Goal: Task Accomplishment & Management: Use online tool/utility

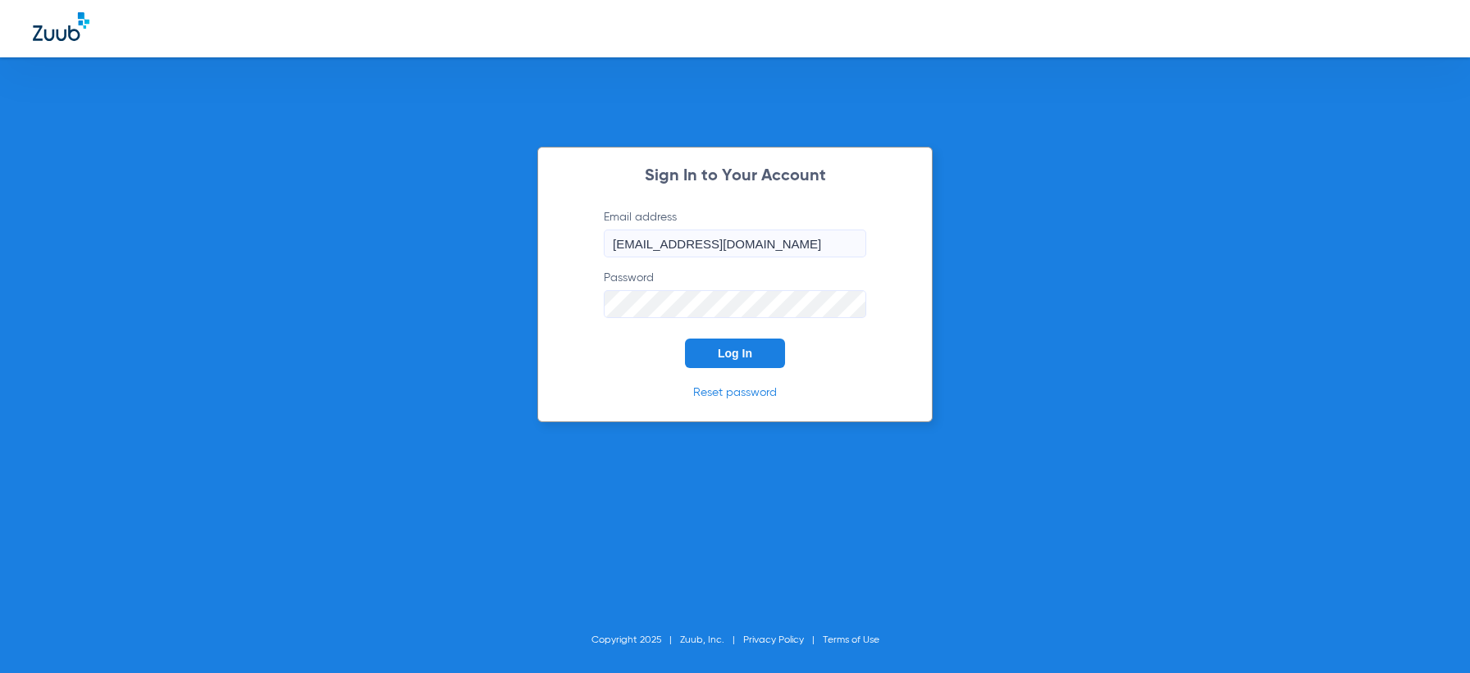
click at [720, 354] on span "Log In" at bounding box center [735, 353] width 34 height 13
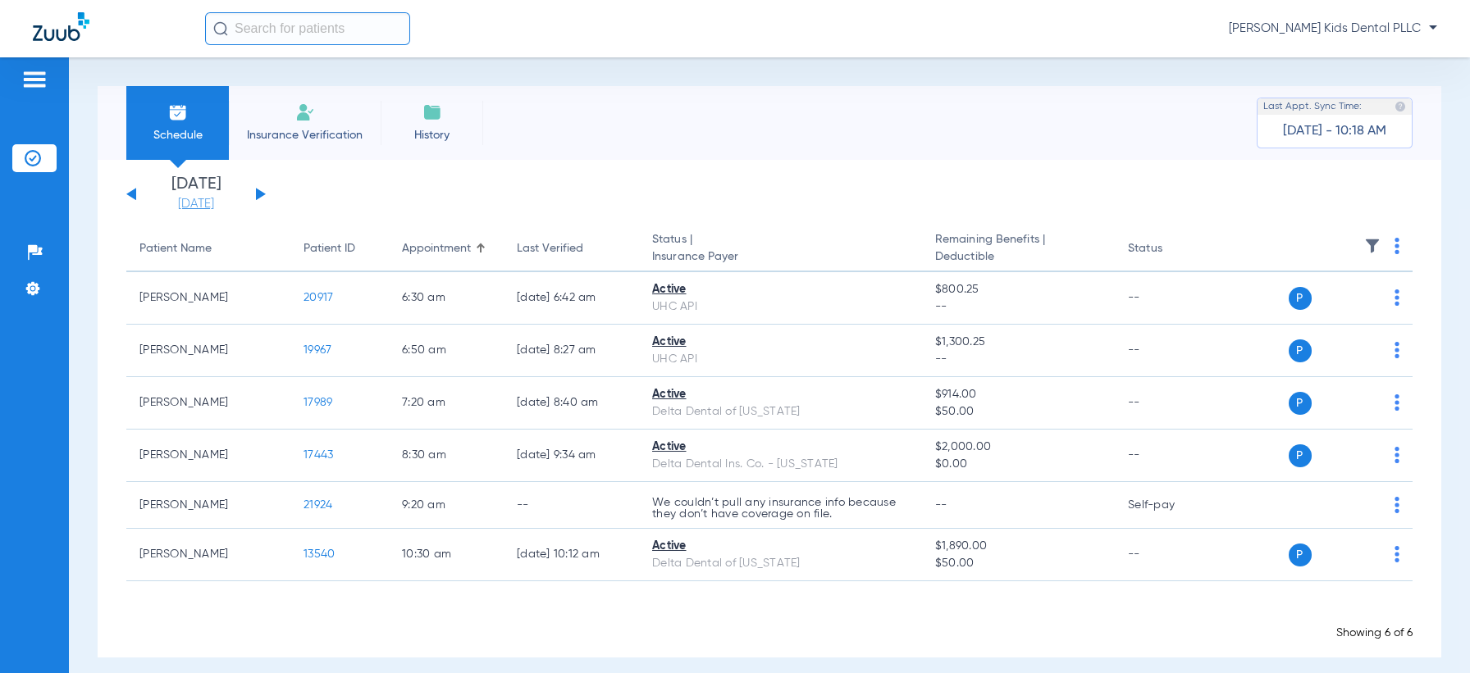
click at [210, 210] on link "[DATE]" at bounding box center [196, 204] width 98 height 16
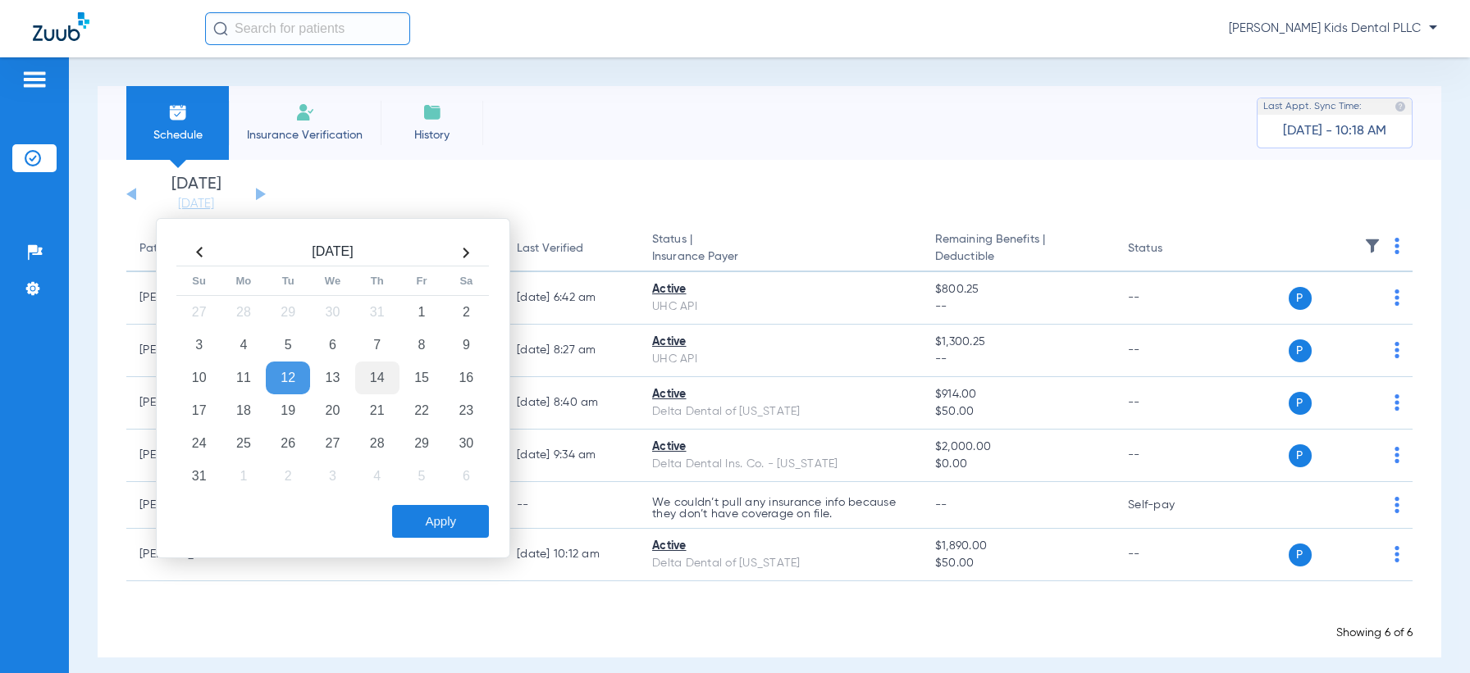
click at [388, 381] on td "14" at bounding box center [377, 378] width 44 height 33
click at [427, 517] on button "Apply" at bounding box center [440, 521] width 97 height 33
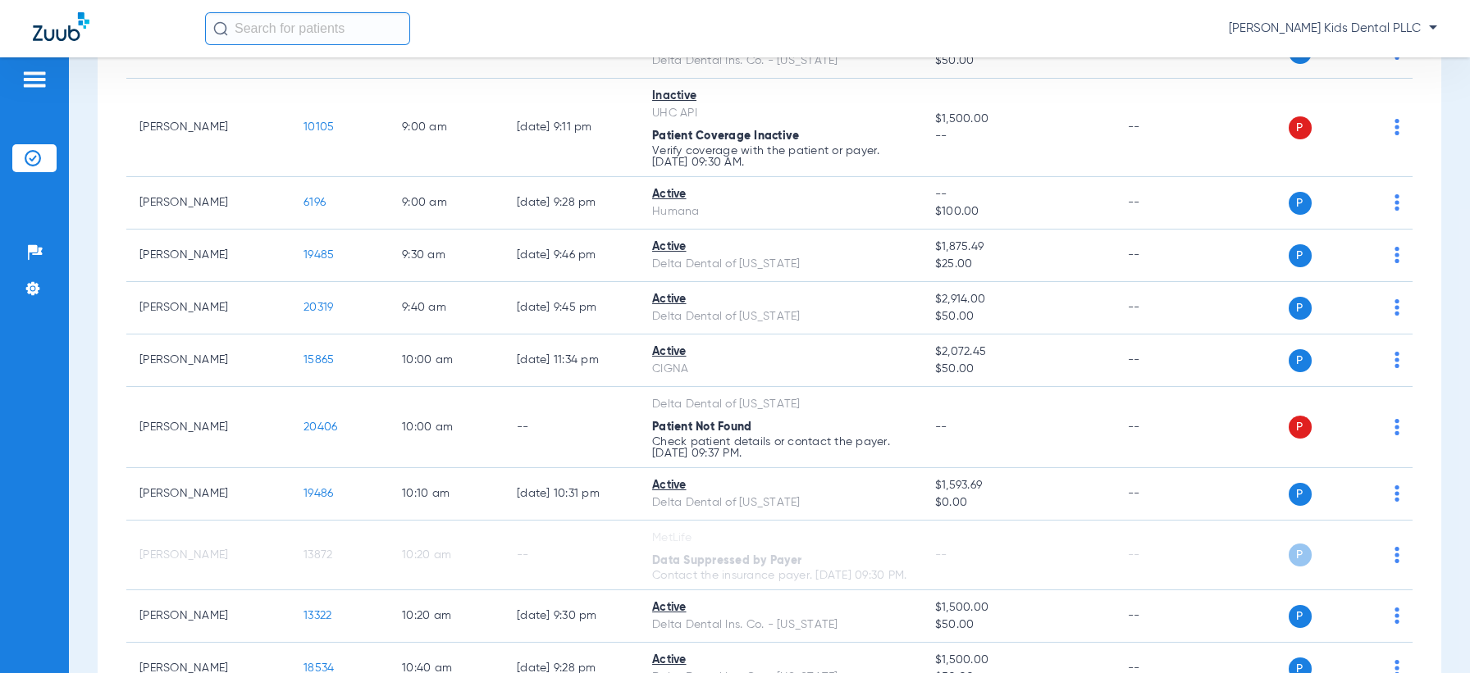
scroll to position [513, 0]
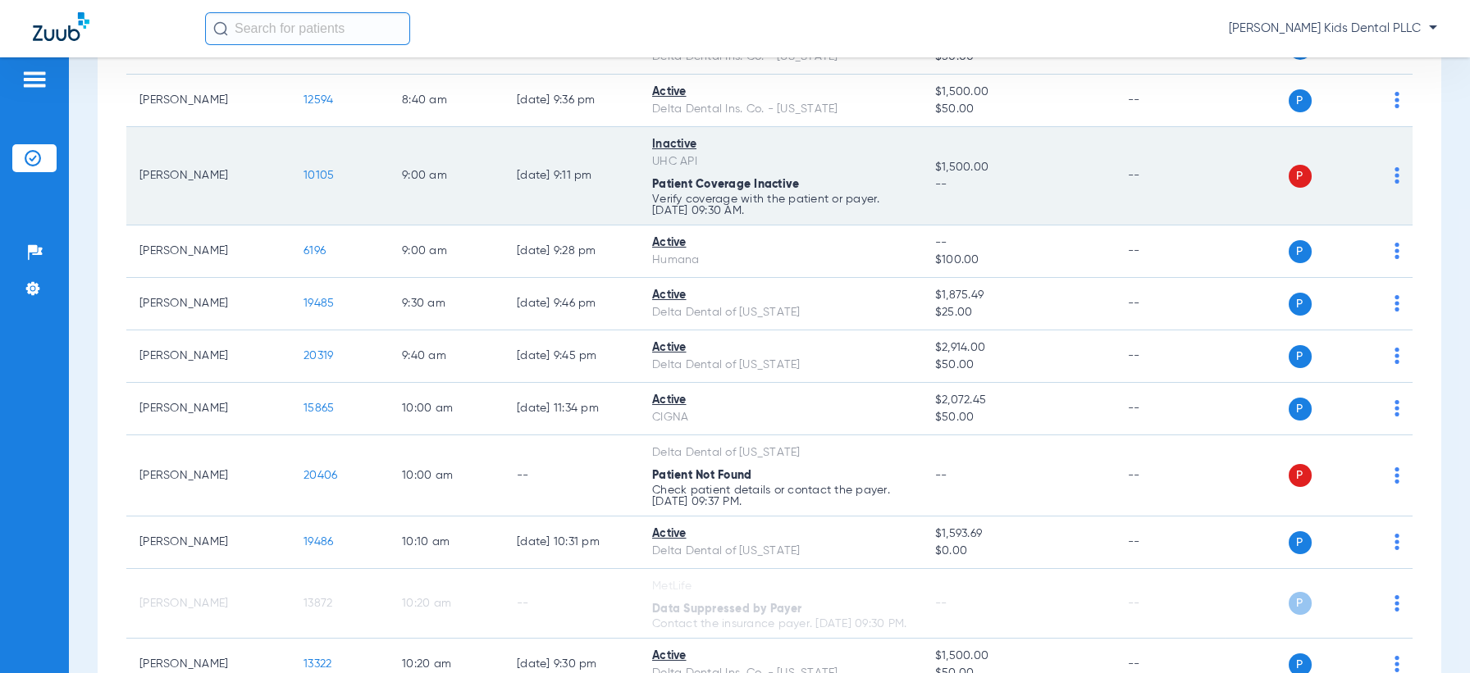
click at [1290, 171] on span "P" at bounding box center [1300, 176] width 23 height 23
click at [1395, 171] on img at bounding box center [1397, 175] width 5 height 16
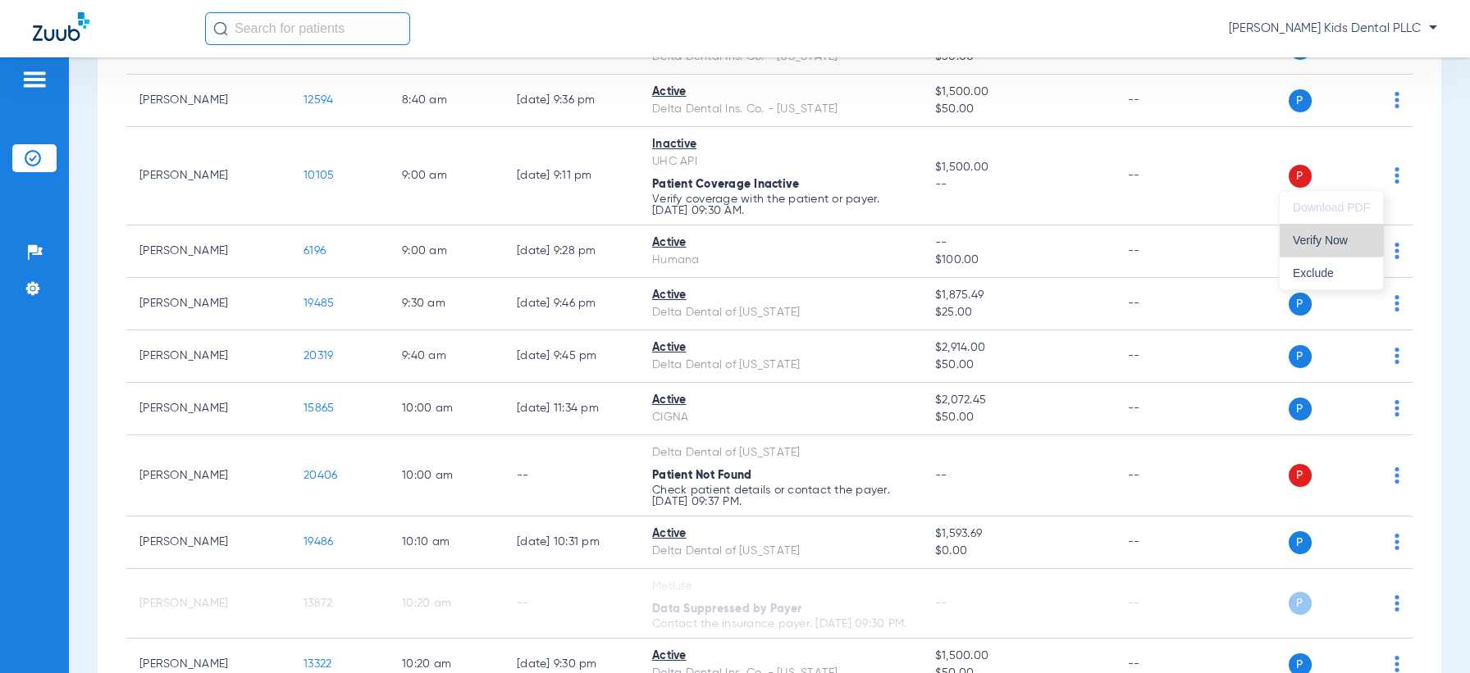
click at [1310, 230] on button "Verify Now" at bounding box center [1331, 240] width 103 height 33
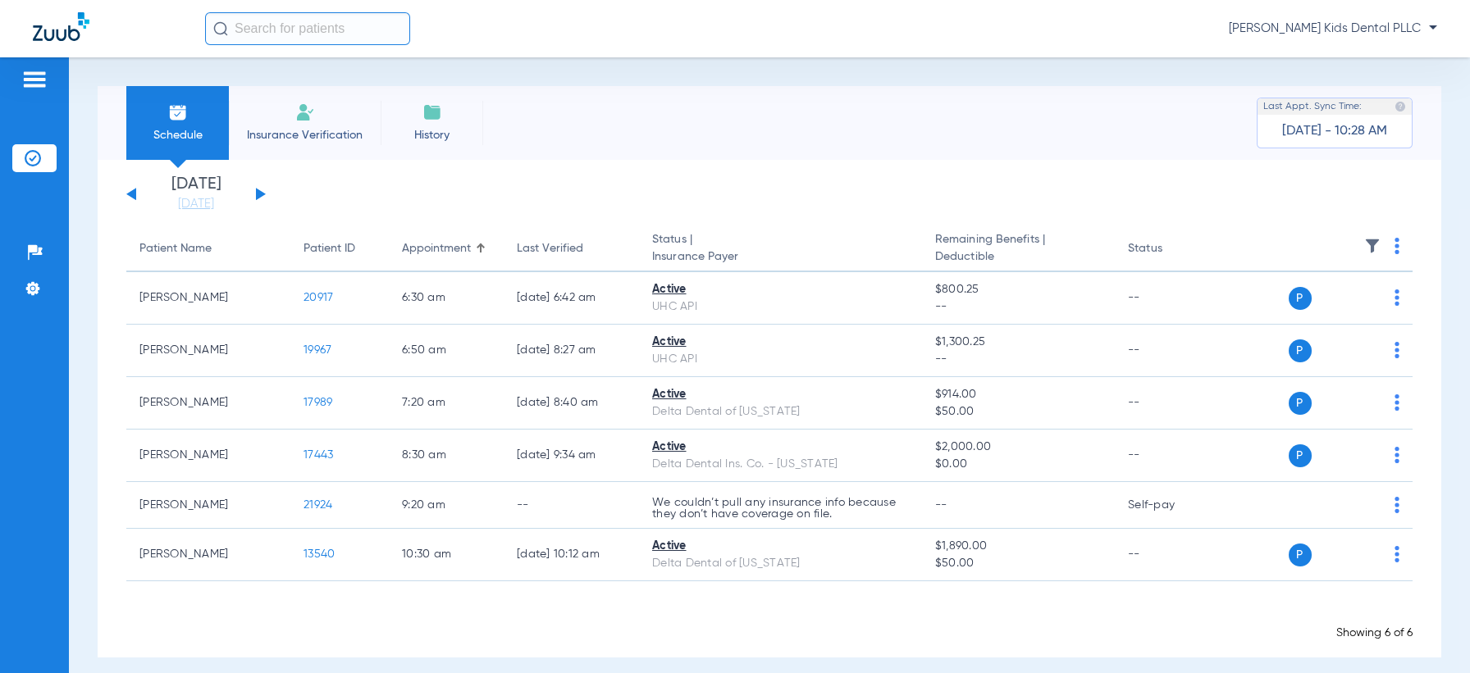
click at [189, 214] on div "[DATE] [DATE] [DATE] [DATE] [DATE] [DATE] [DATE] [DATE] [DATE] [DATE] [DATE] [D…" at bounding box center [770, 409] width 1344 height 498
click at [189, 203] on link "[DATE]" at bounding box center [196, 204] width 98 height 16
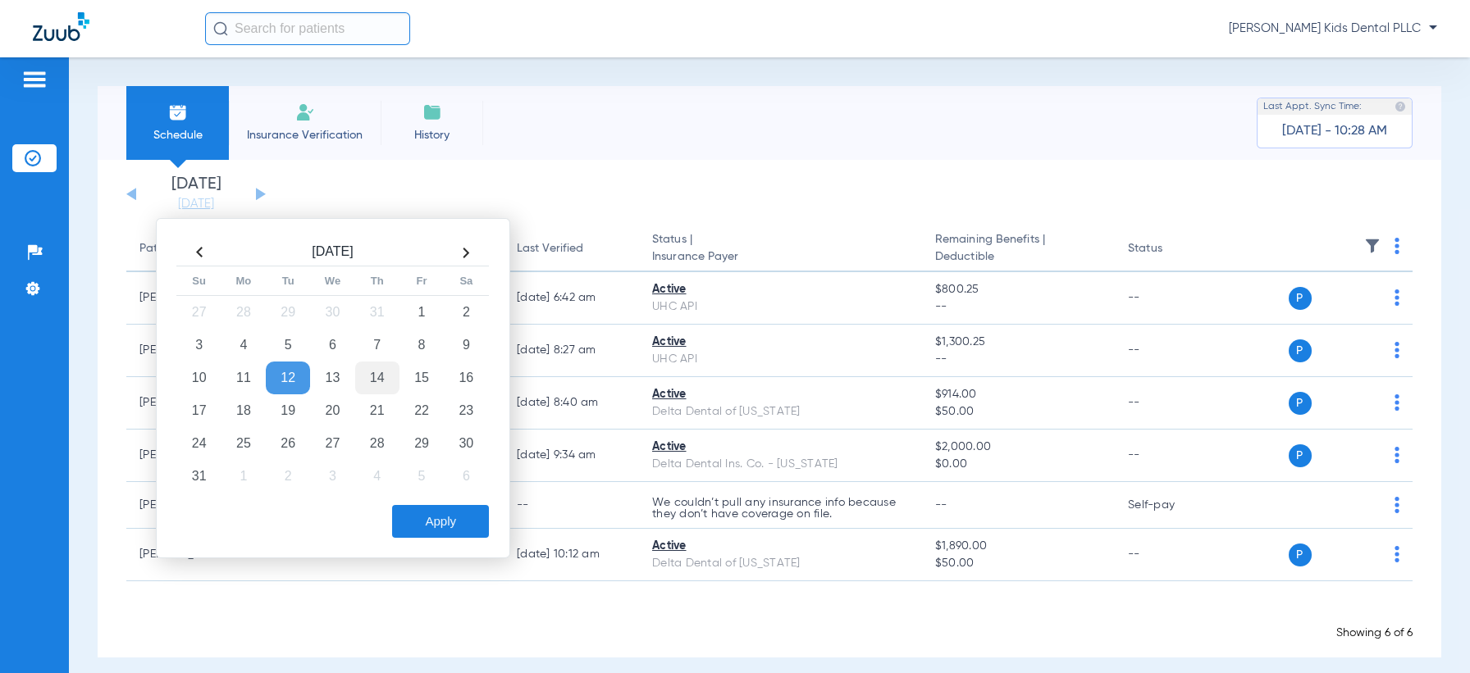
click at [377, 374] on td "14" at bounding box center [377, 378] width 44 height 33
click at [441, 514] on button "Apply" at bounding box center [440, 521] width 97 height 33
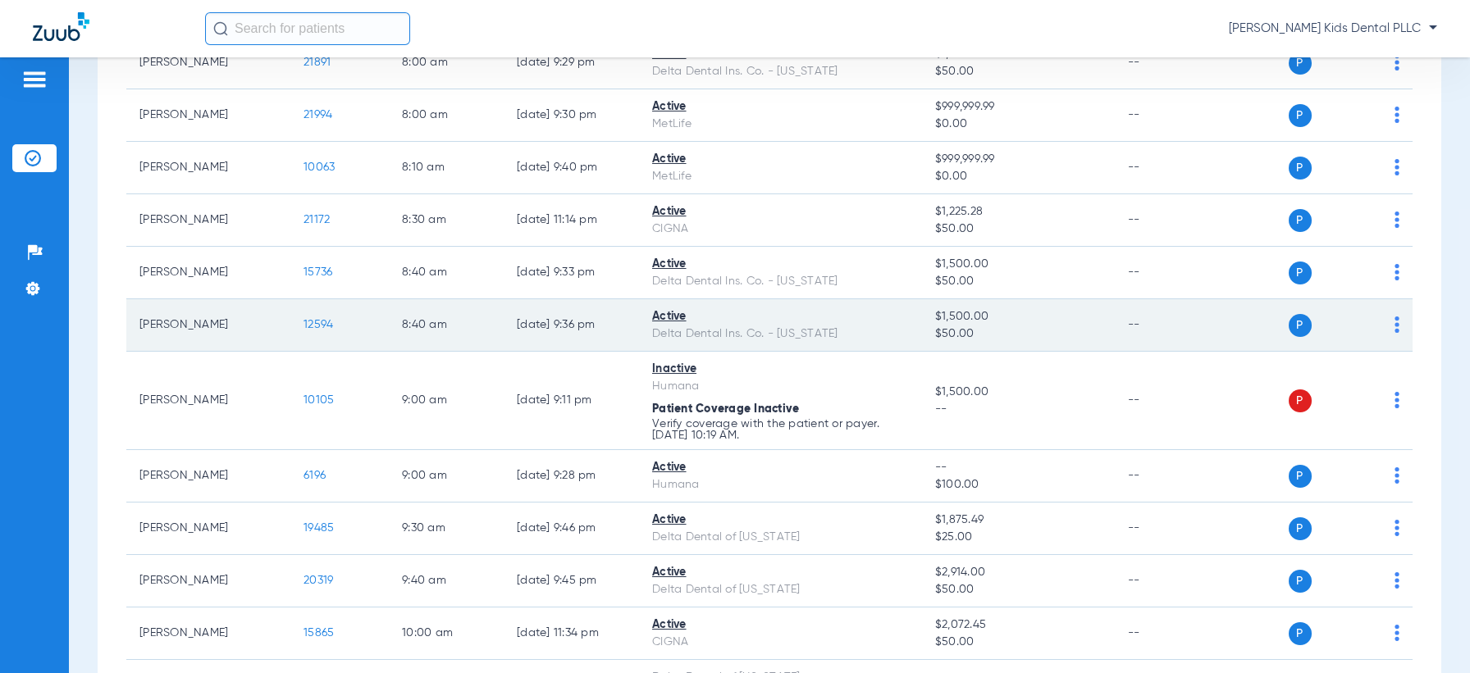
scroll to position [410, 0]
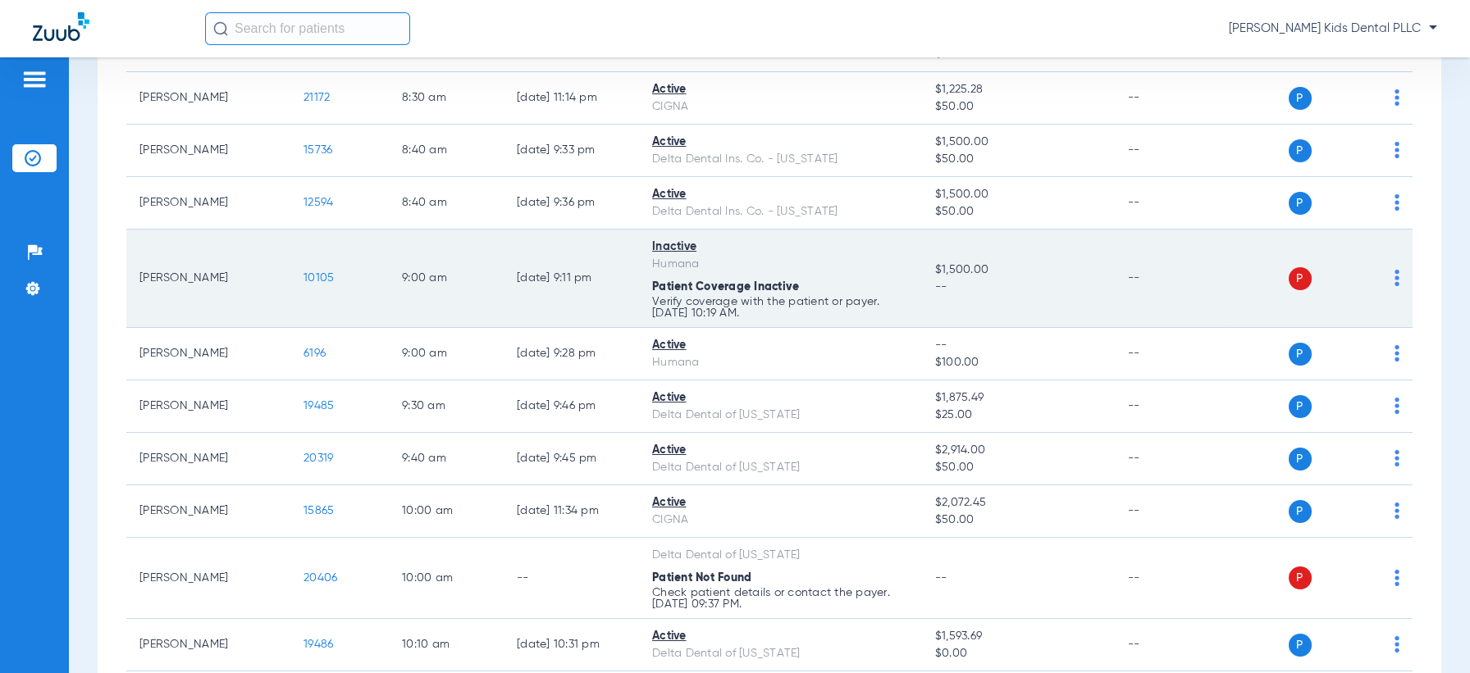
click at [1389, 274] on td "P S" at bounding box center [1319, 279] width 187 height 98
click at [1378, 281] on div "P S" at bounding box center [1313, 278] width 174 height 23
click at [1395, 278] on img at bounding box center [1397, 278] width 5 height 16
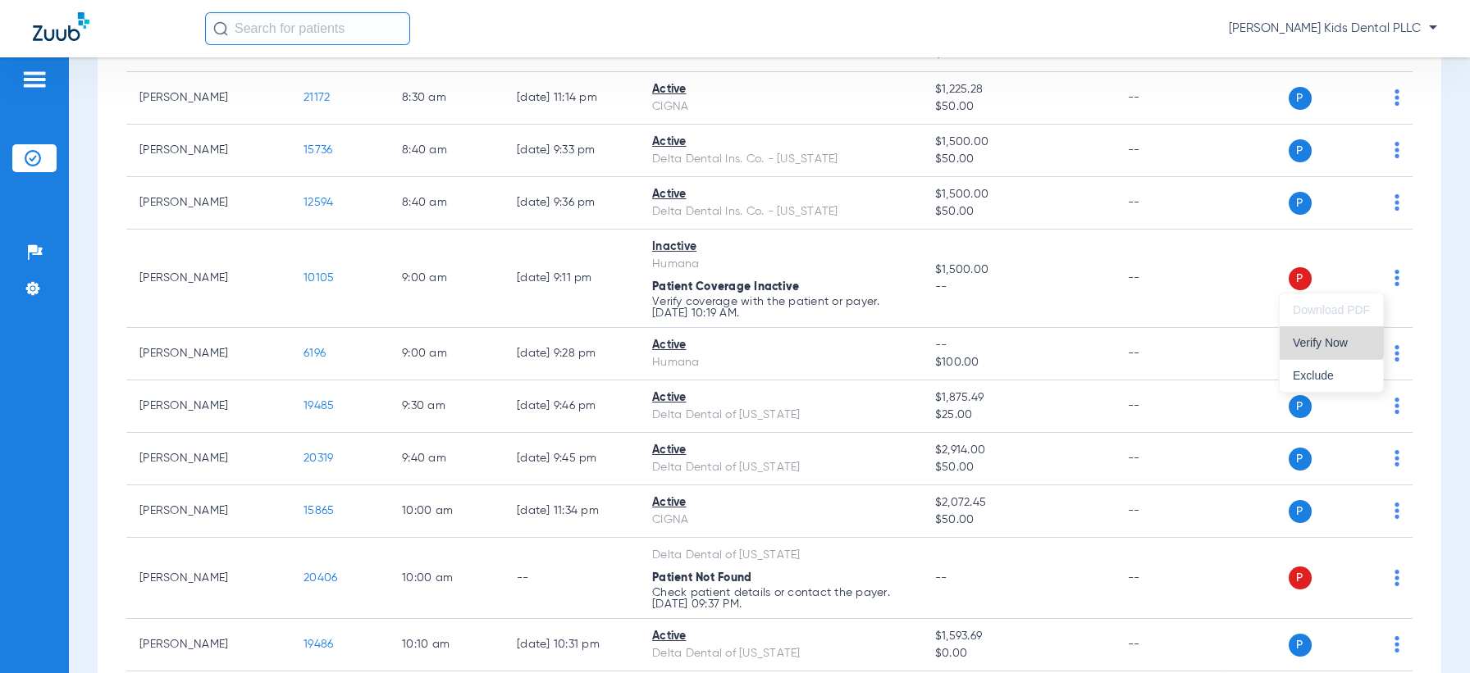
click at [1322, 341] on span "Verify Now" at bounding box center [1331, 342] width 77 height 11
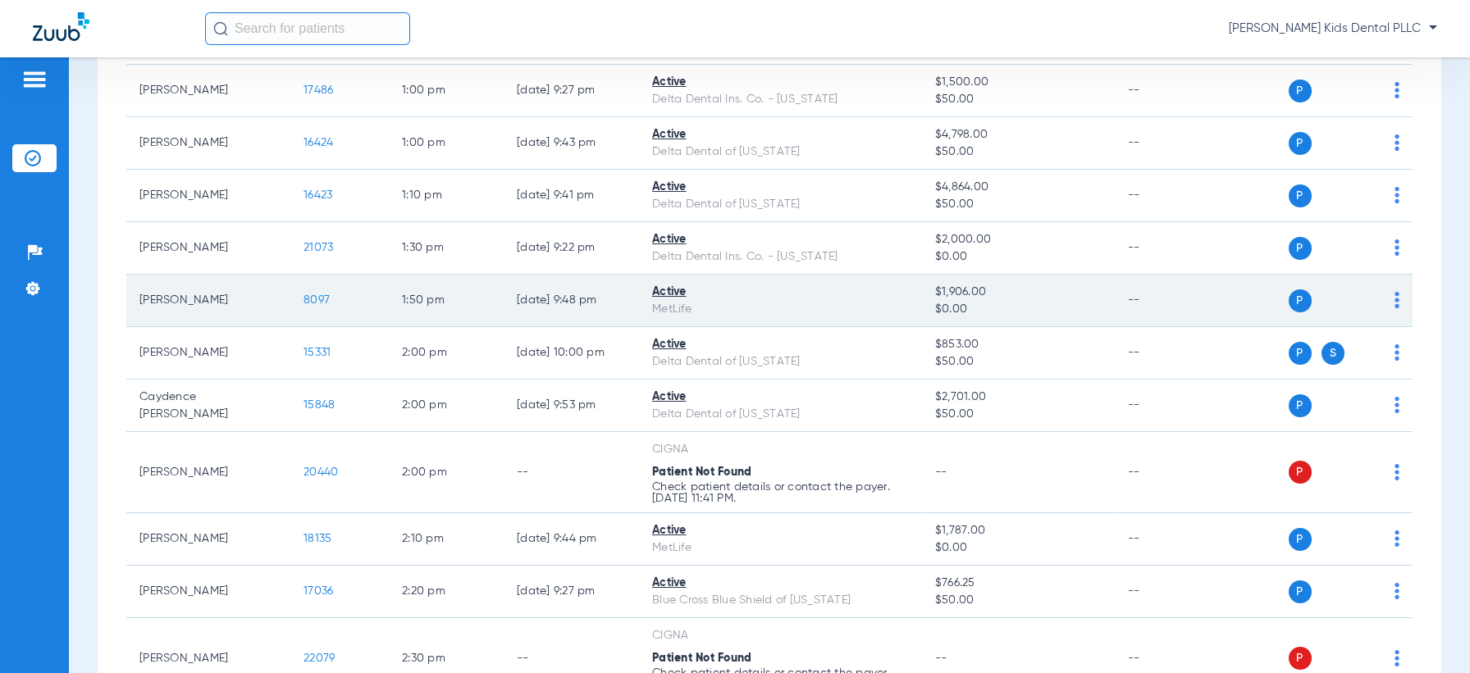
scroll to position [1436, 0]
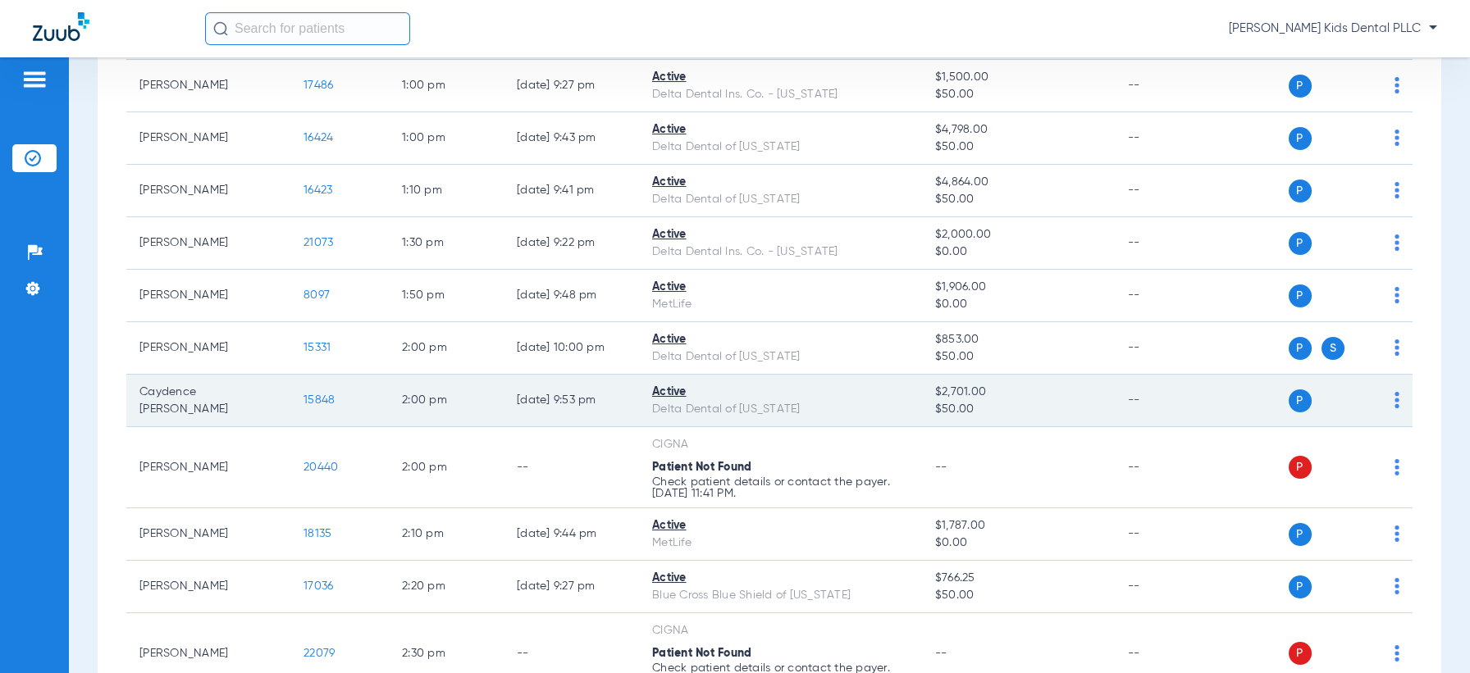
click at [312, 406] on span "15848" at bounding box center [319, 400] width 31 height 11
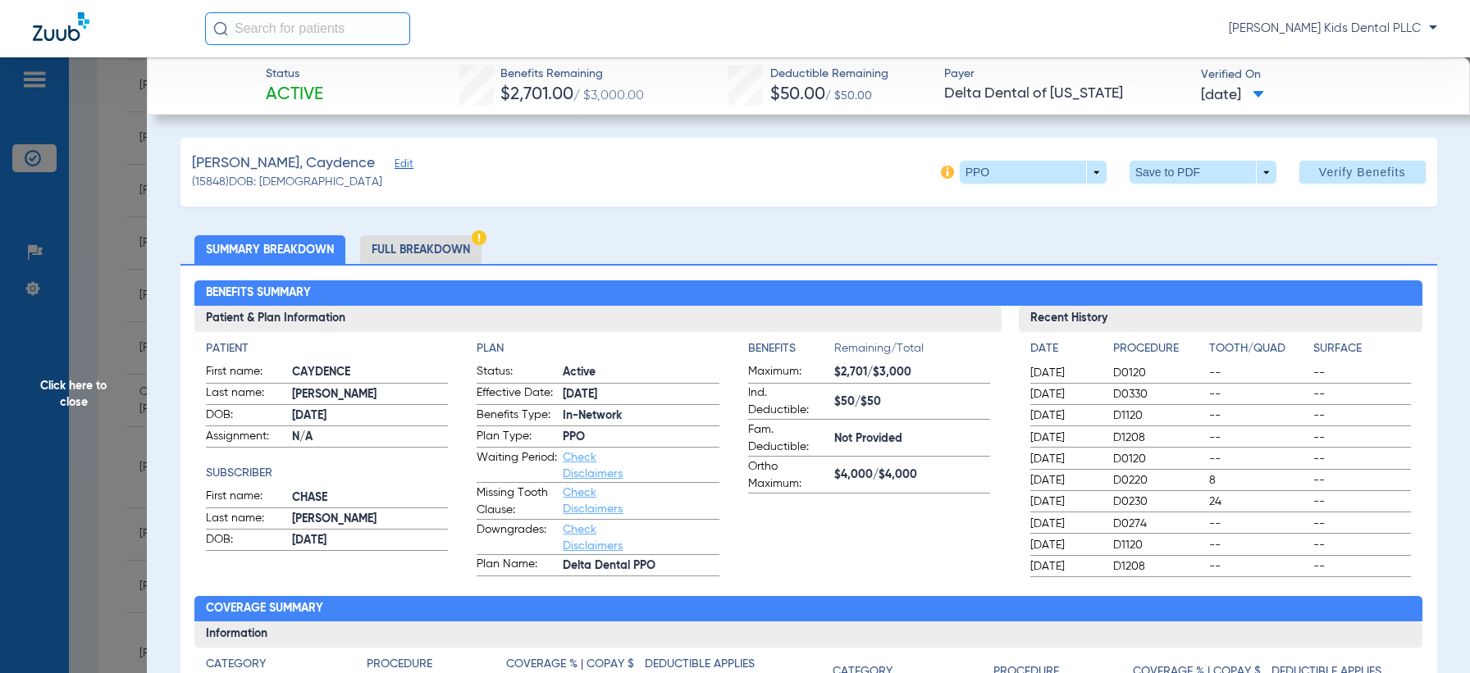
click at [433, 251] on li "Full Breakdown" at bounding box center [420, 249] width 121 height 29
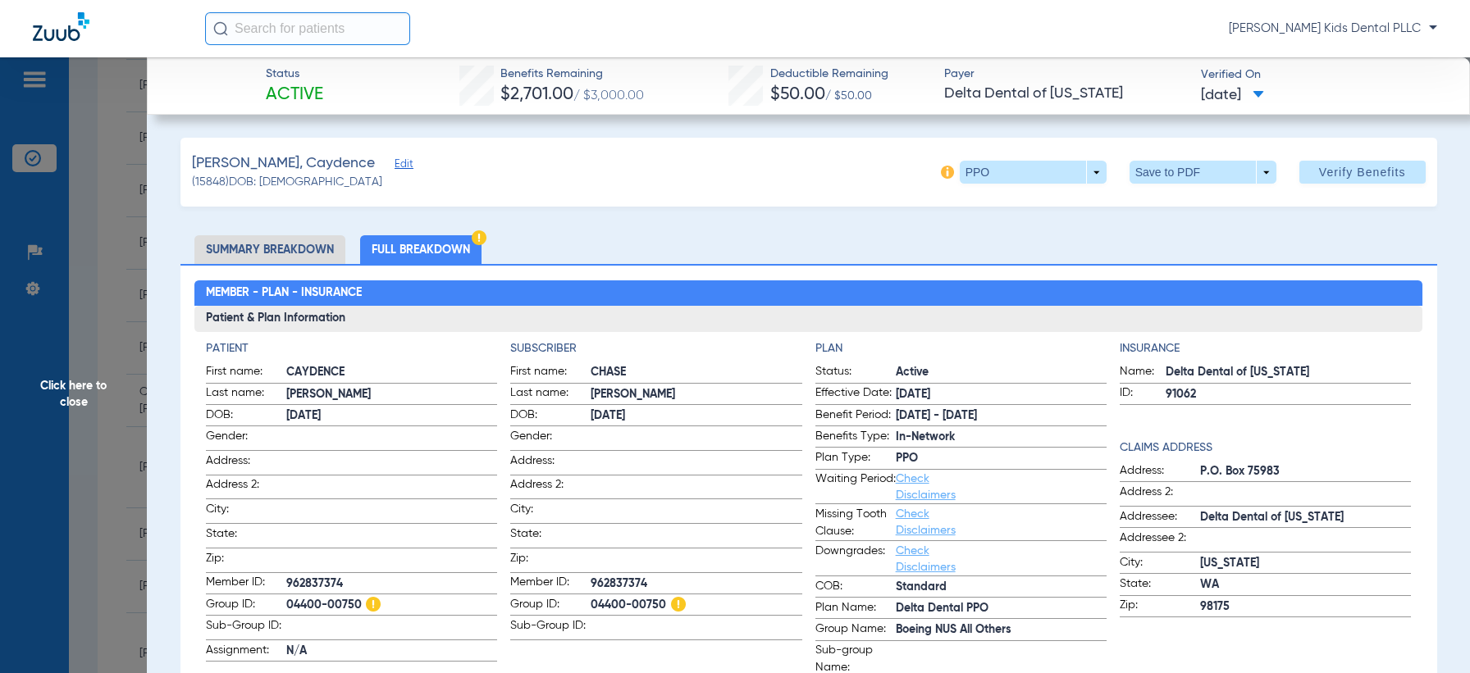
click at [53, 403] on span "Click here to close" at bounding box center [73, 393] width 147 height 673
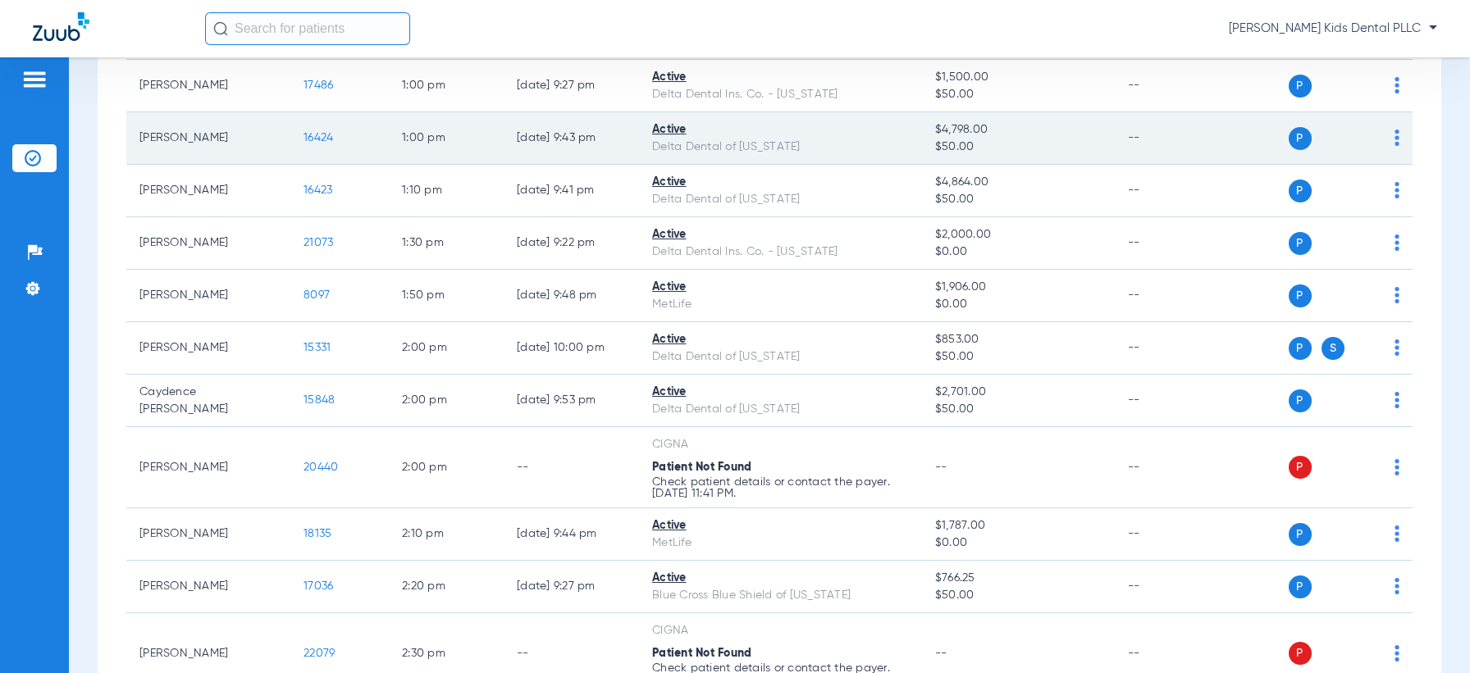
click at [304, 144] on span "16424" at bounding box center [319, 137] width 30 height 11
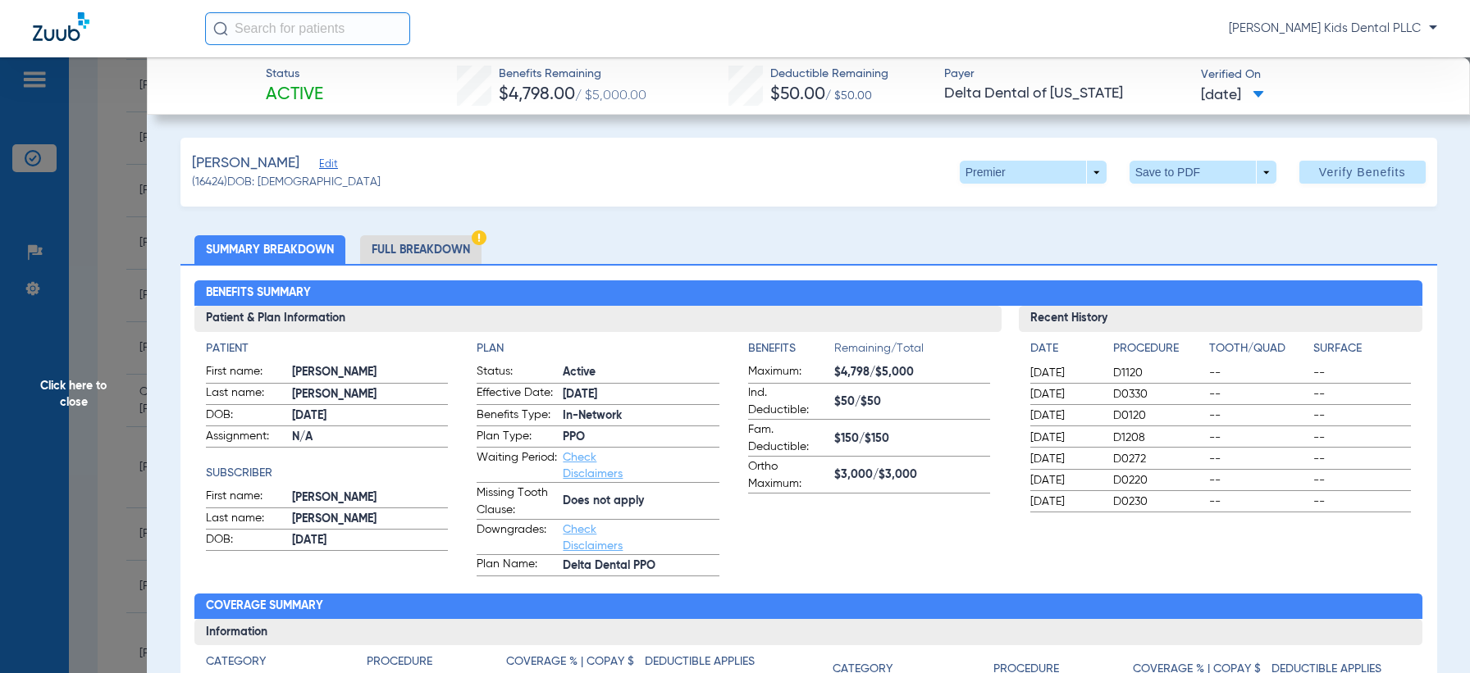
click at [415, 252] on li "Full Breakdown" at bounding box center [420, 249] width 121 height 29
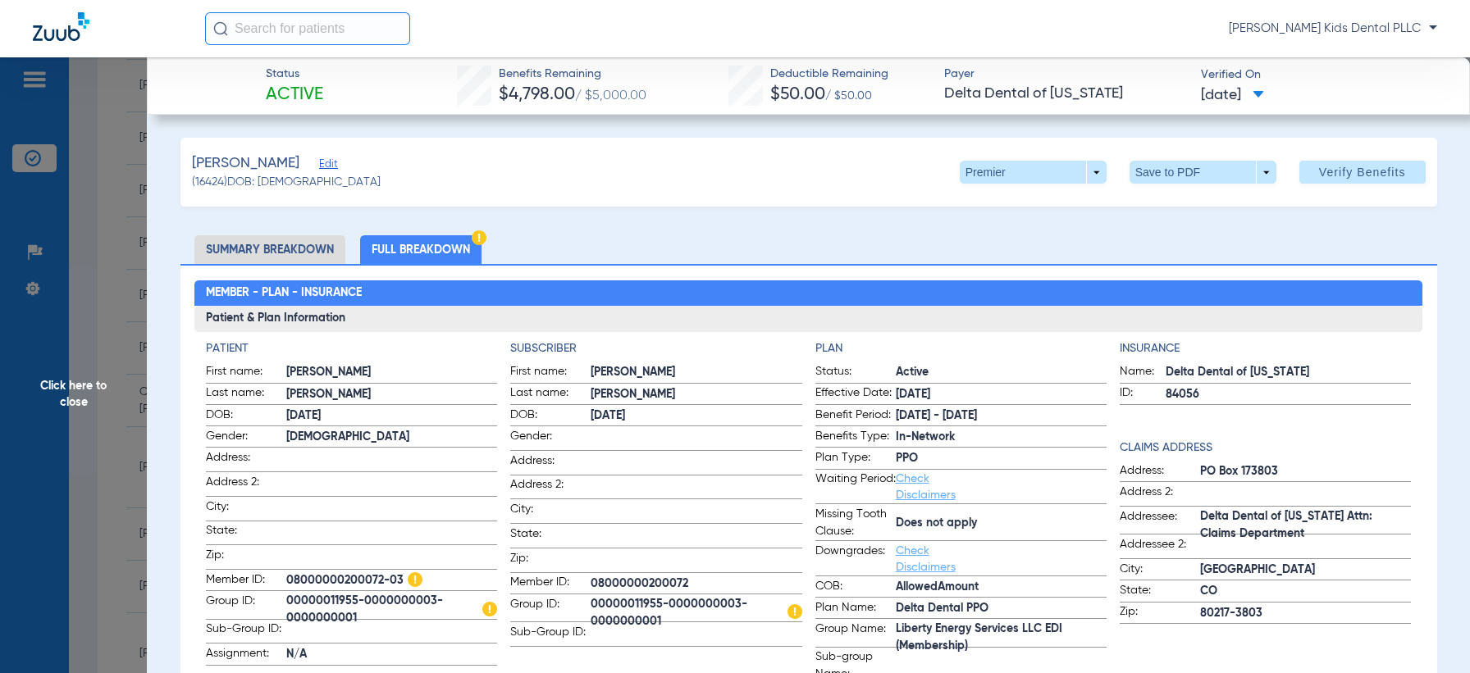
click at [94, 395] on span "Click here to close" at bounding box center [73, 393] width 147 height 673
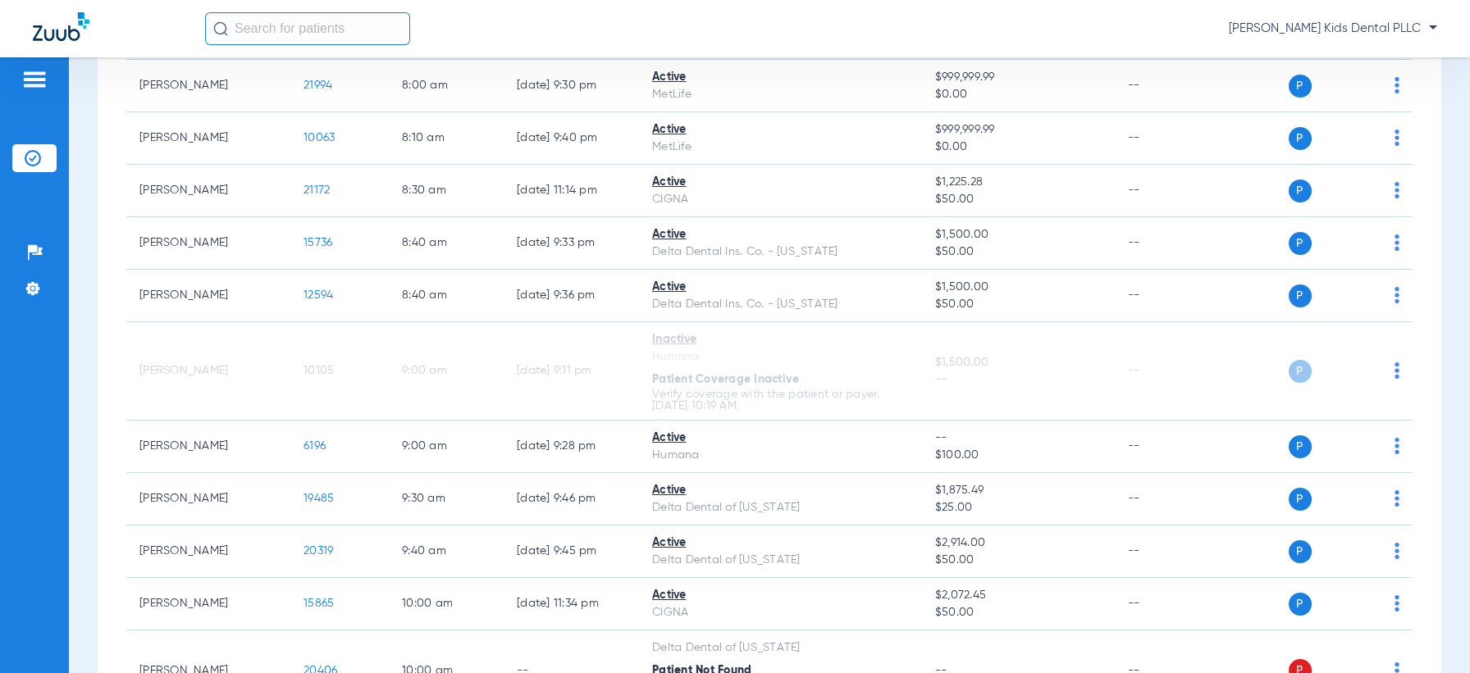
scroll to position [308, 0]
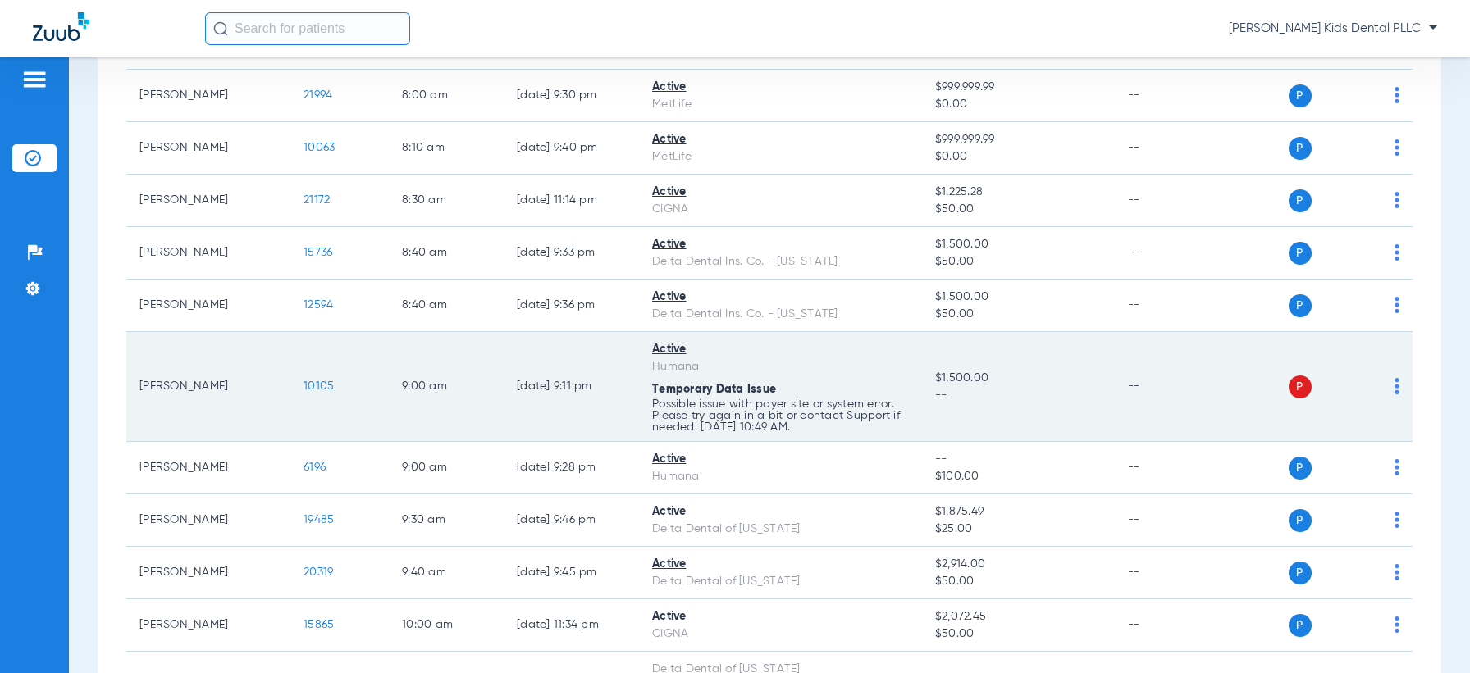
click at [318, 386] on span "10105" at bounding box center [319, 386] width 30 height 11
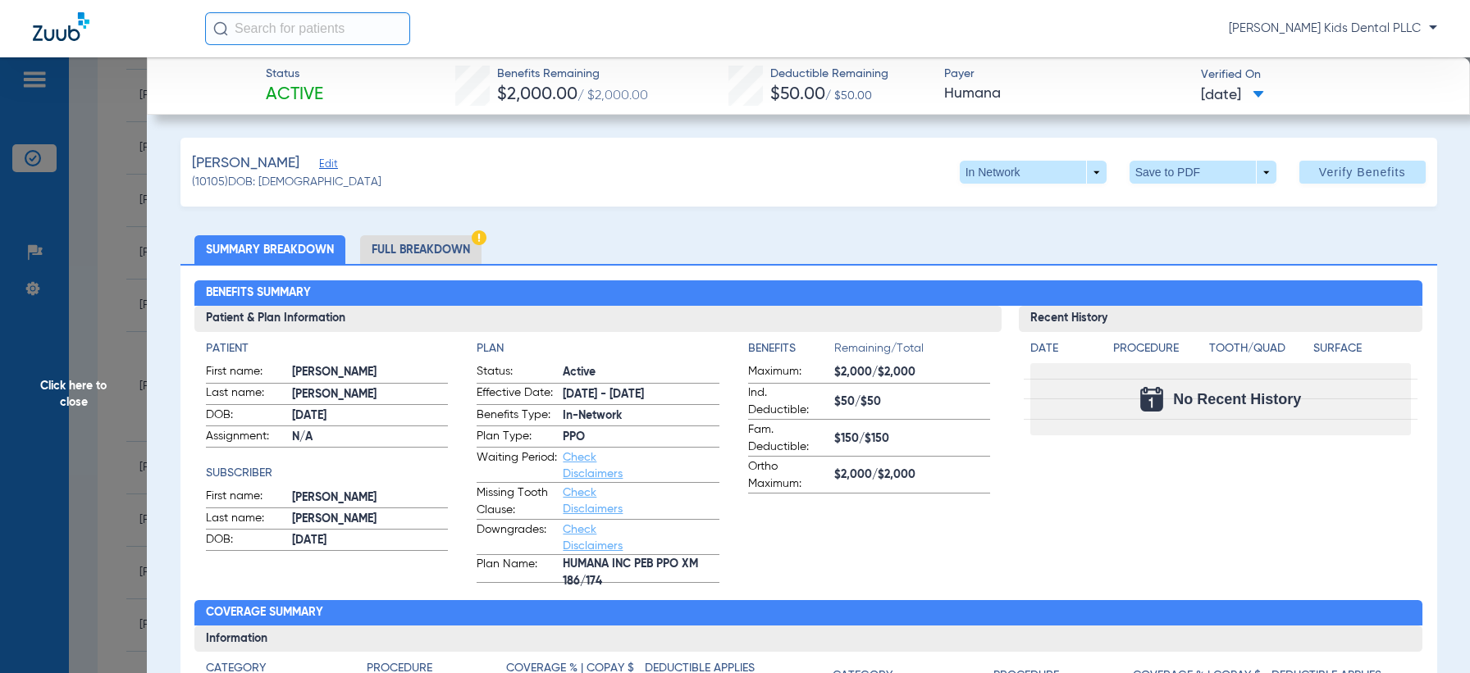
click at [412, 254] on li "Full Breakdown" at bounding box center [420, 249] width 121 height 29
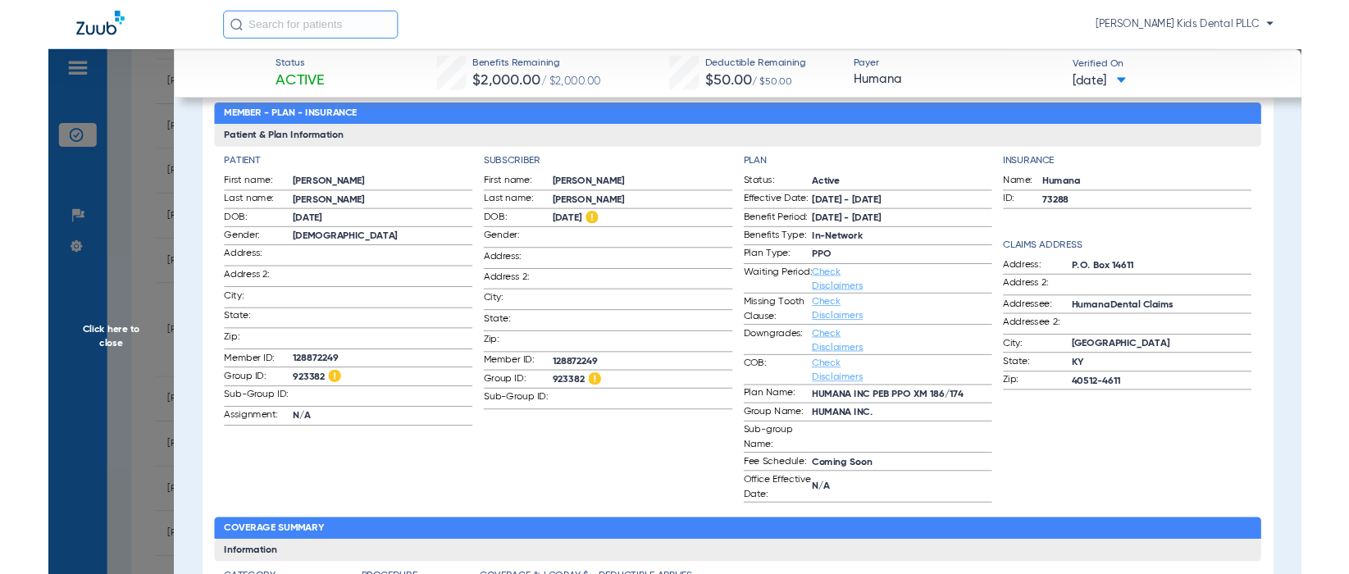
scroll to position [205, 0]
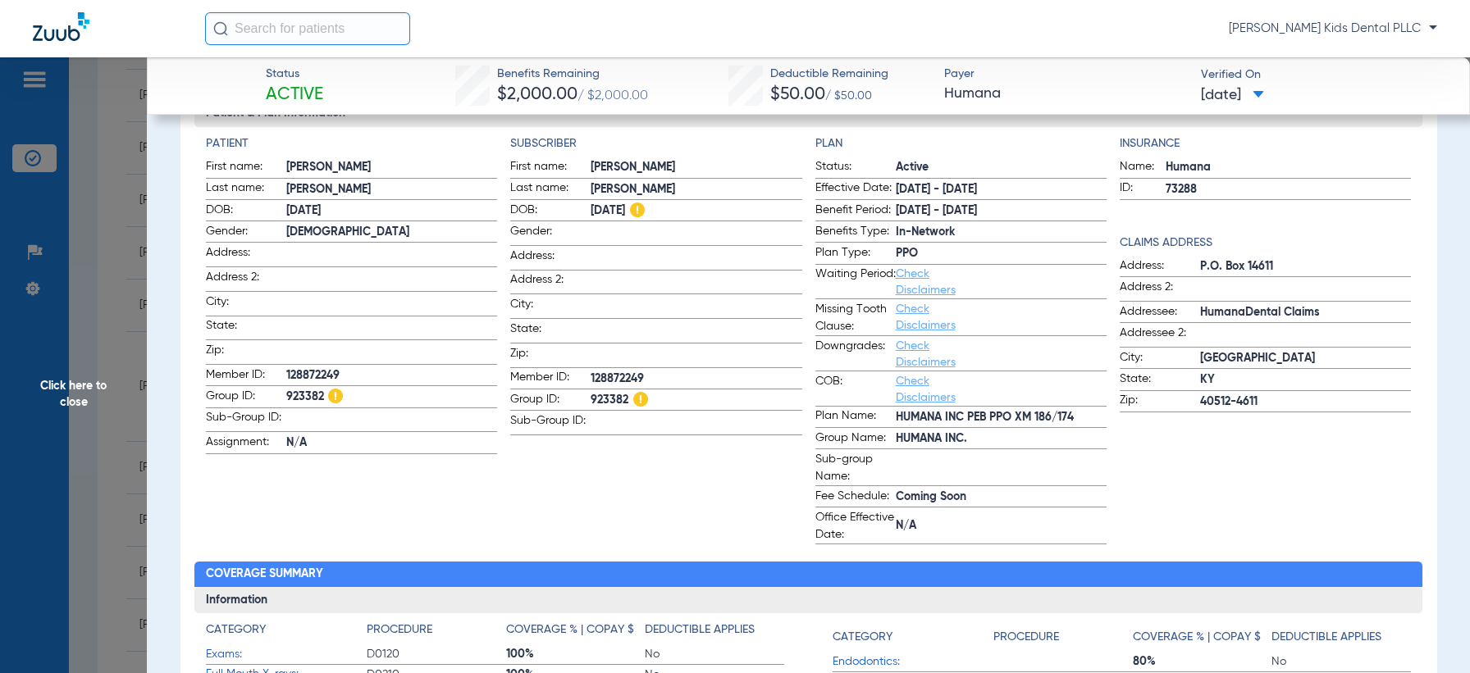
drag, startPoint x: 587, startPoint y: 397, endPoint x: 623, endPoint y: 400, distance: 35.4
click at [623, 400] on span "923382" at bounding box center [696, 400] width 211 height 17
copy span "923382"
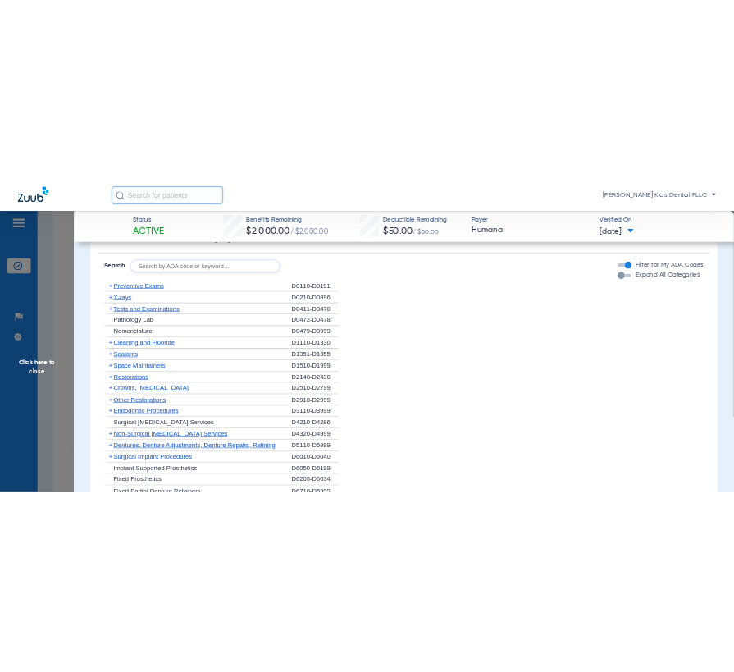
scroll to position [1641, 0]
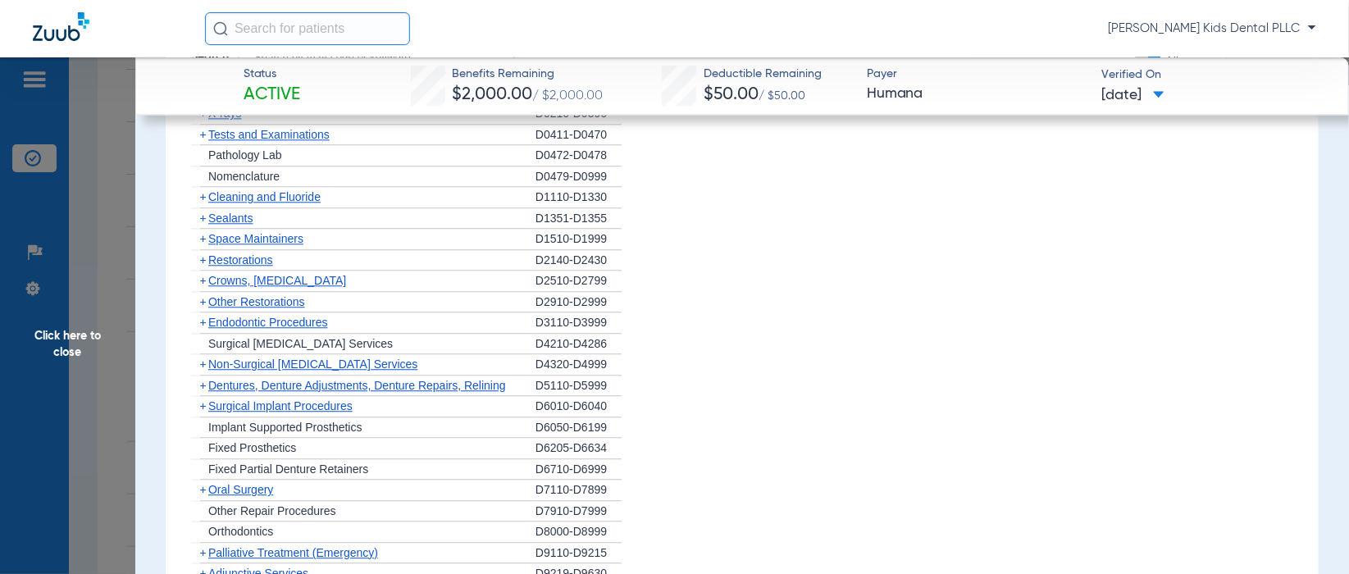
click at [200, 254] on span "+" at bounding box center [203, 259] width 7 height 13
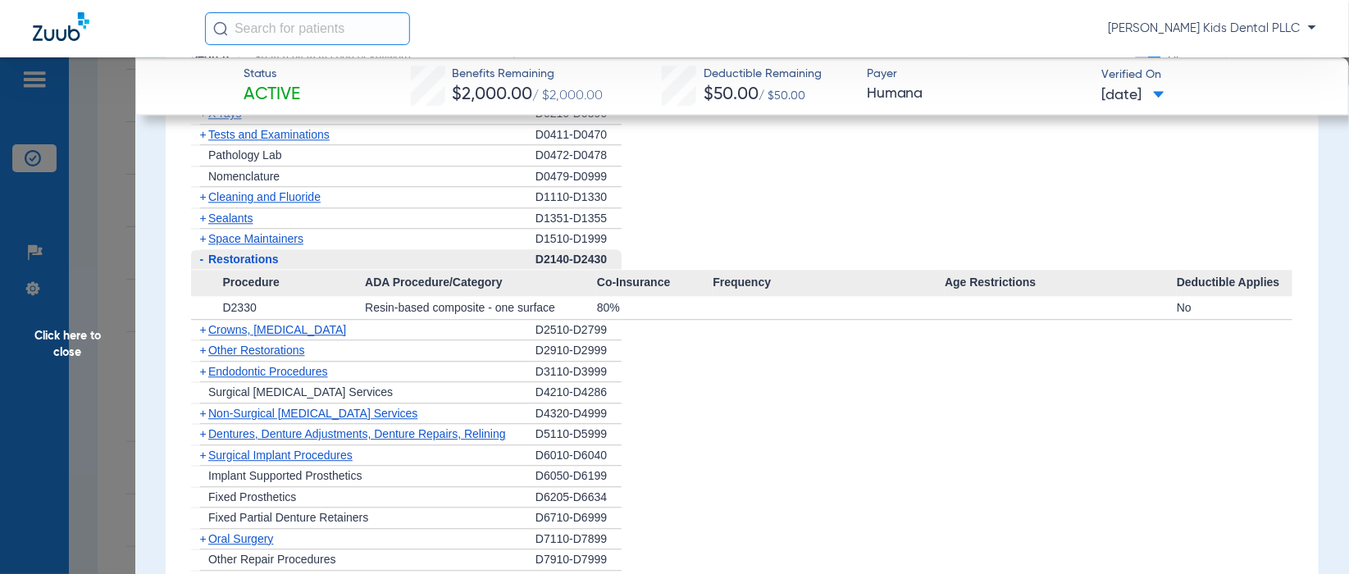
click at [201, 331] on span "+" at bounding box center [203, 329] width 7 height 13
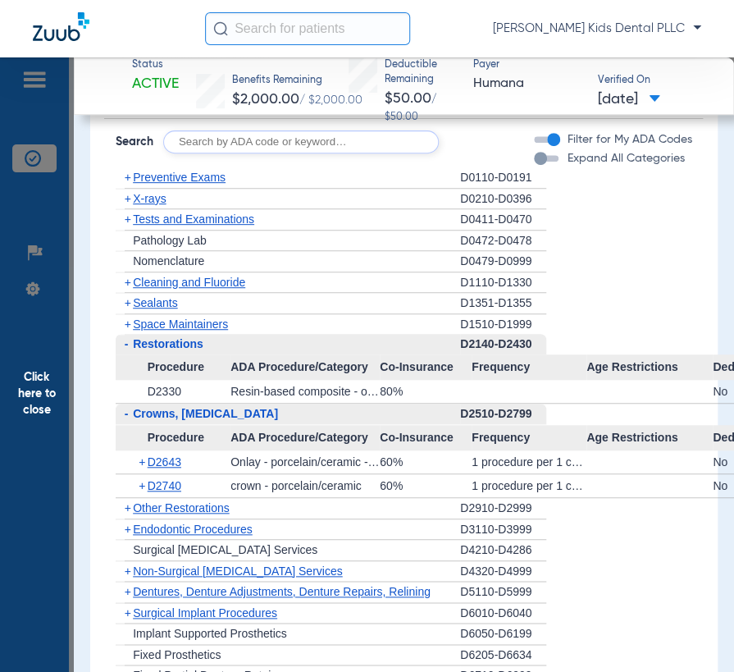
scroll to position [2051, 0]
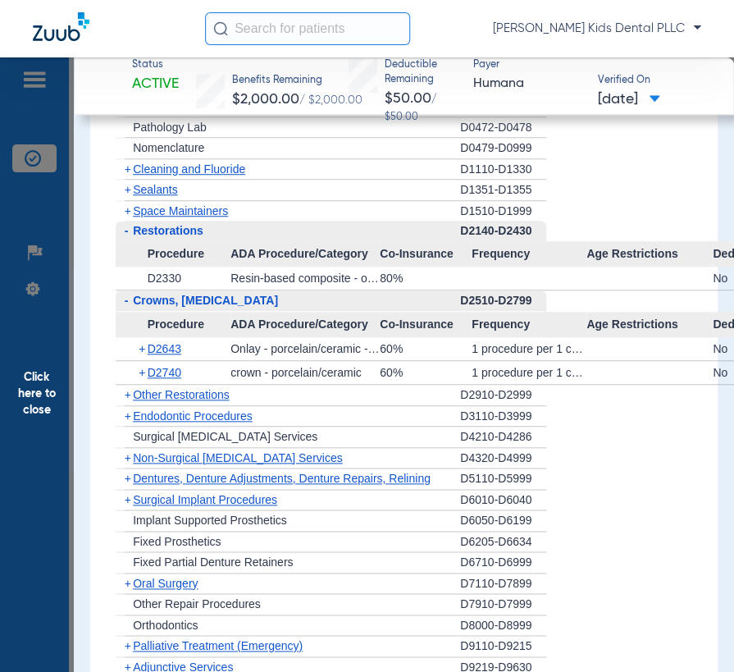
click at [126, 409] on span "+" at bounding box center [128, 415] width 7 height 13
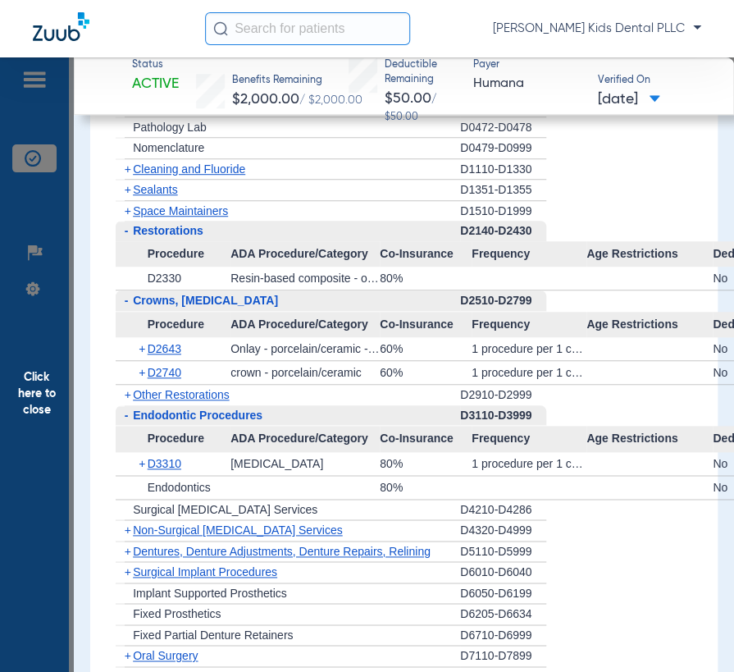
scroll to position [2256, 0]
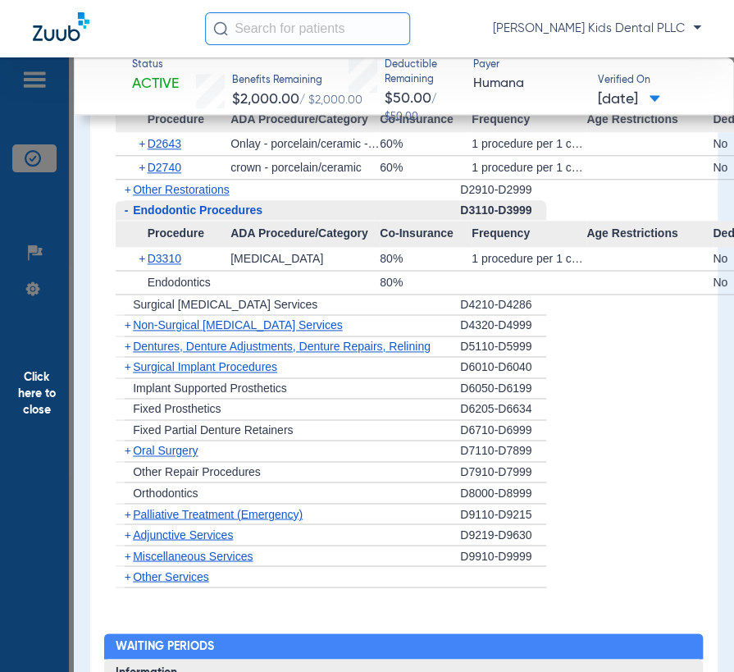
click at [125, 448] on span "+" at bounding box center [128, 450] width 7 height 13
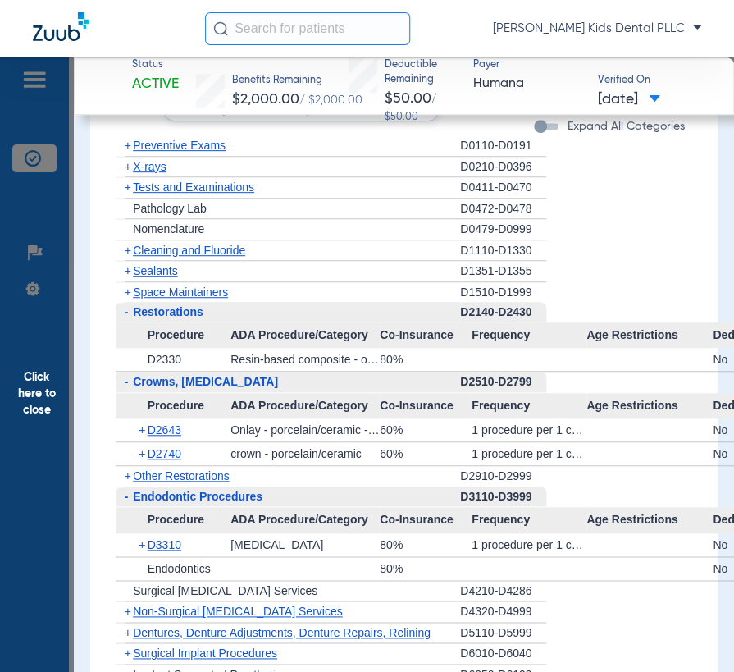
scroll to position [1948, 0]
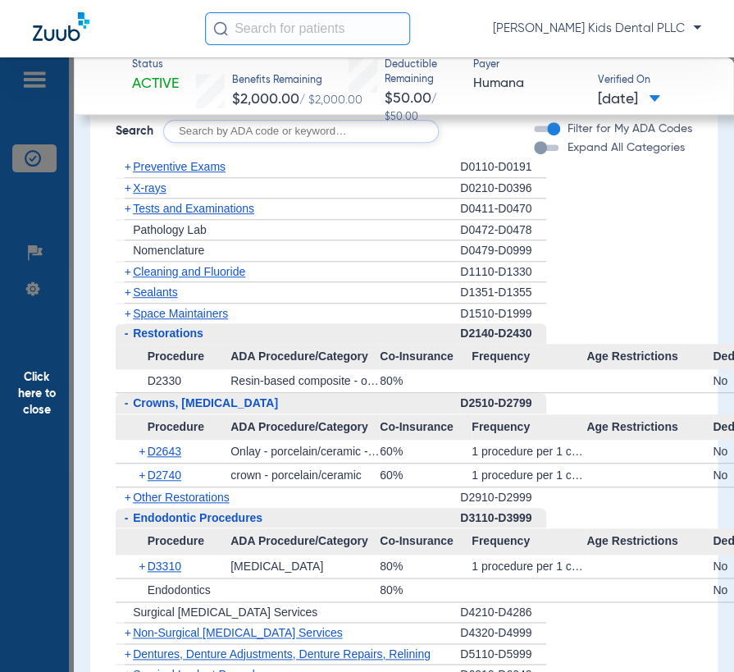
click at [133, 274] on span "Cleaning and Fluoride" at bounding box center [189, 271] width 112 height 13
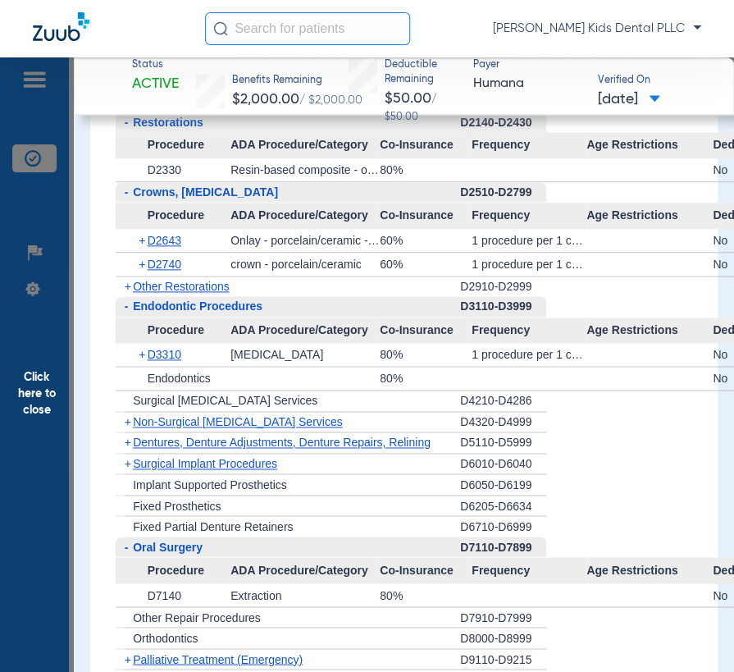
scroll to position [2461, 0]
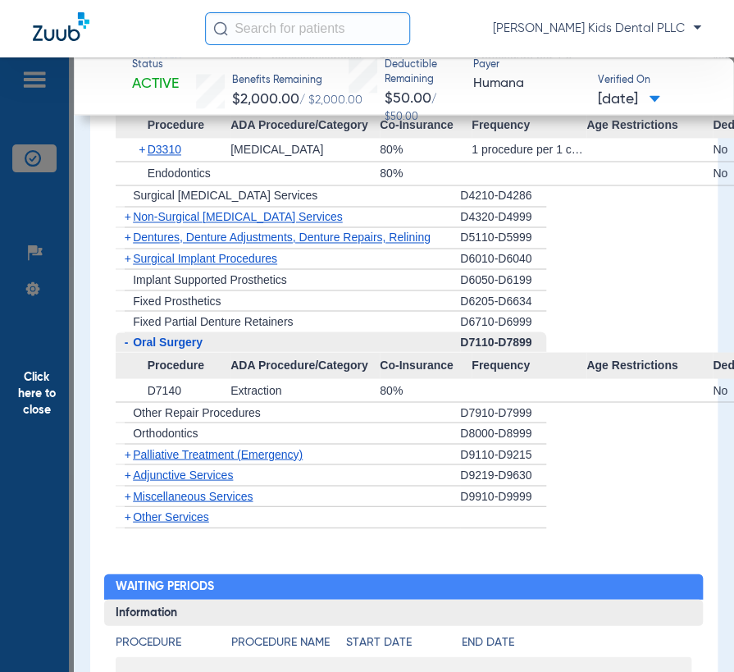
click at [128, 211] on span "+" at bounding box center [128, 216] width 7 height 13
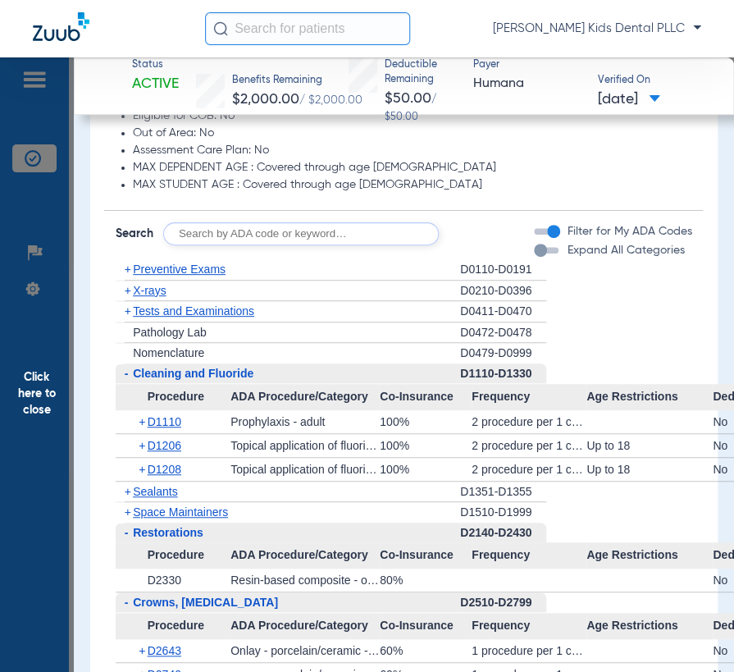
scroll to position [2051, 0]
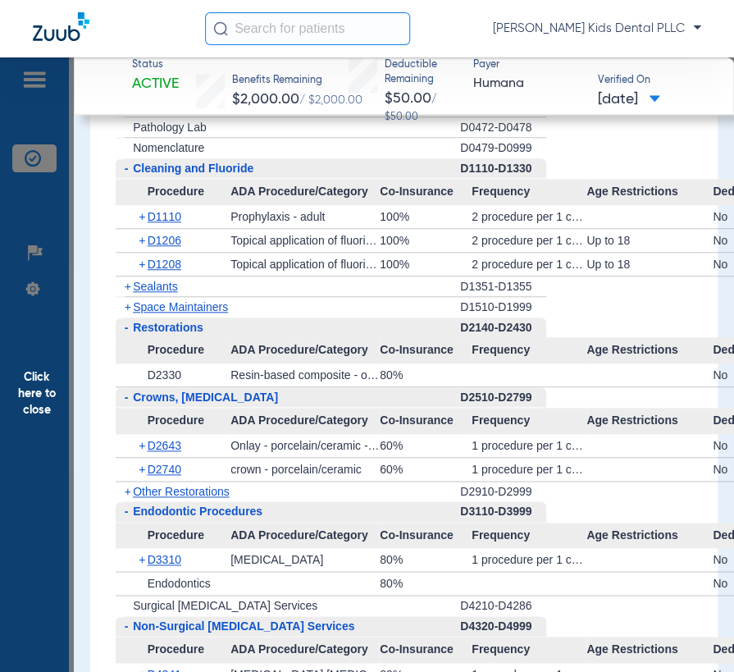
click at [130, 283] on span "+" at bounding box center [124, 286] width 17 height 21
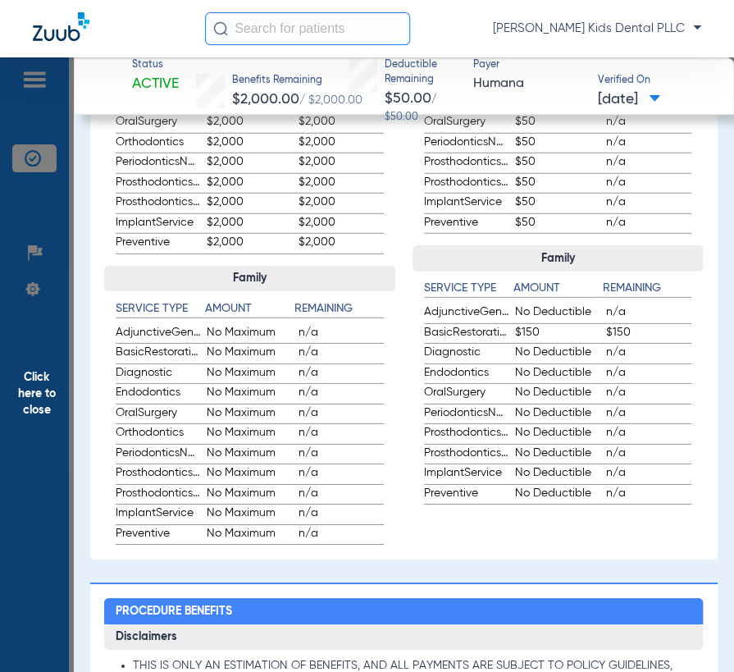
scroll to position [1641, 0]
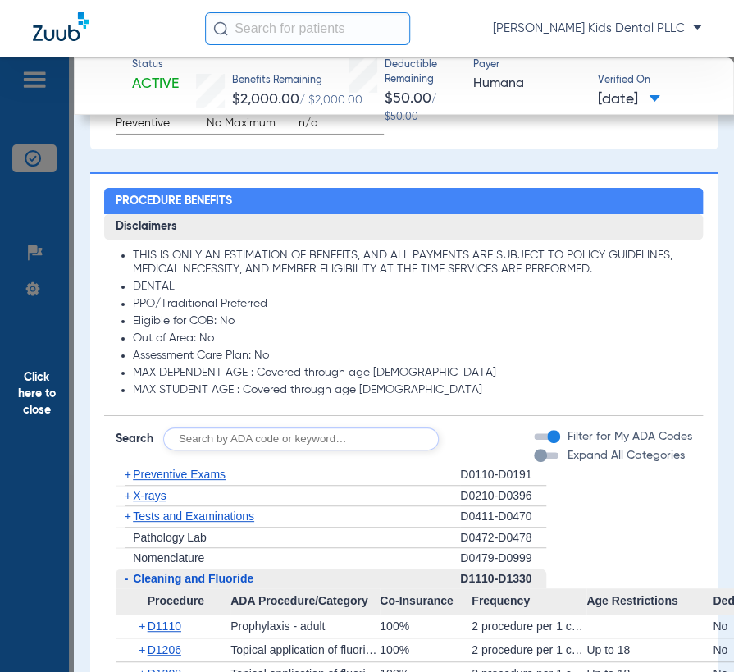
click at [308, 440] on input "text" at bounding box center [301, 438] width 276 height 23
type input "D7962"
click at [495, 437] on button "Search" at bounding box center [500, 438] width 65 height 23
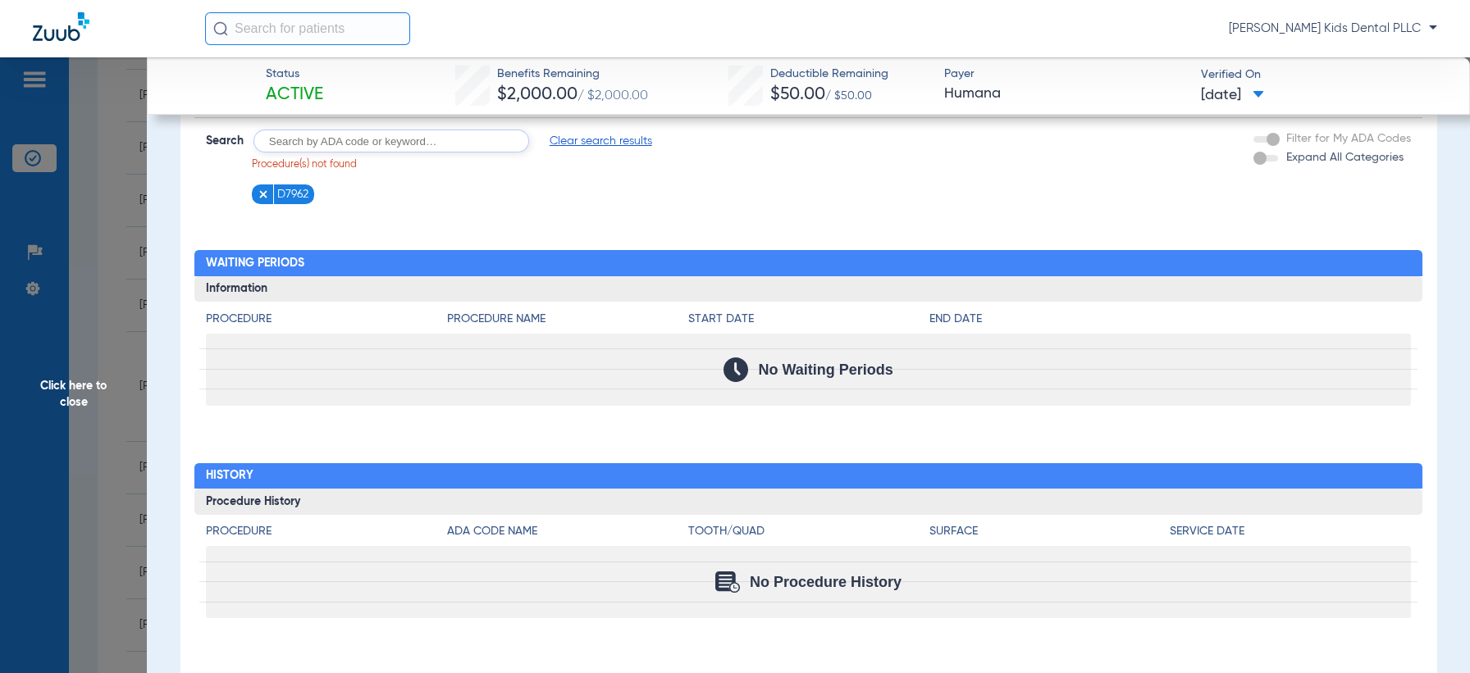
scroll to position [1539, 0]
